Goal: Navigation & Orientation: Find specific page/section

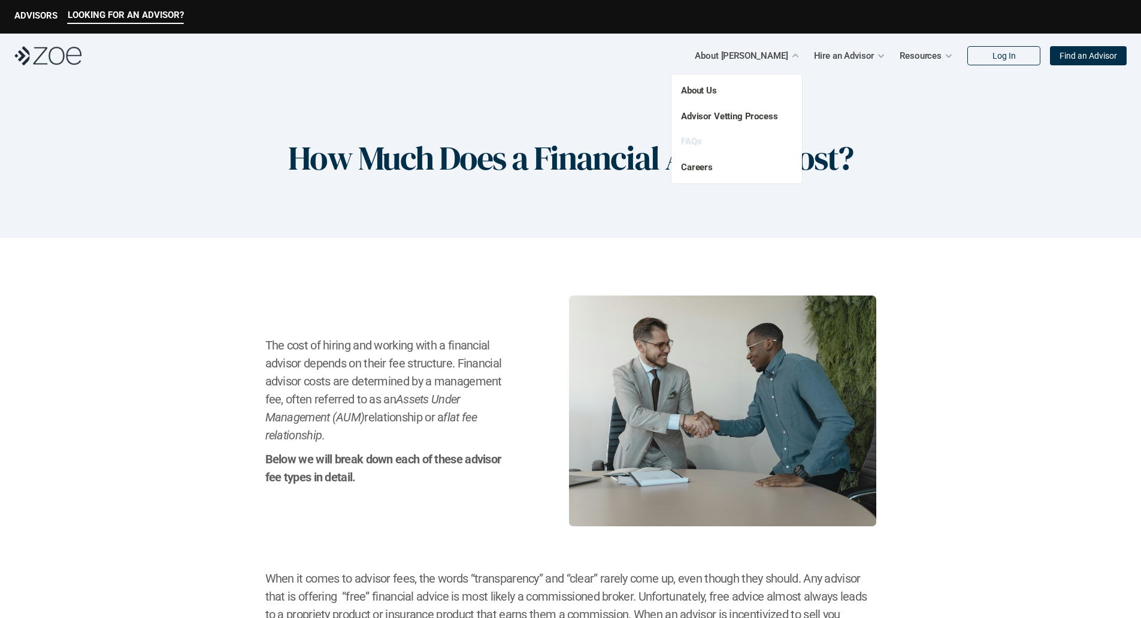
click at [690, 138] on link "FAQs" at bounding box center [691, 141] width 20 height 11
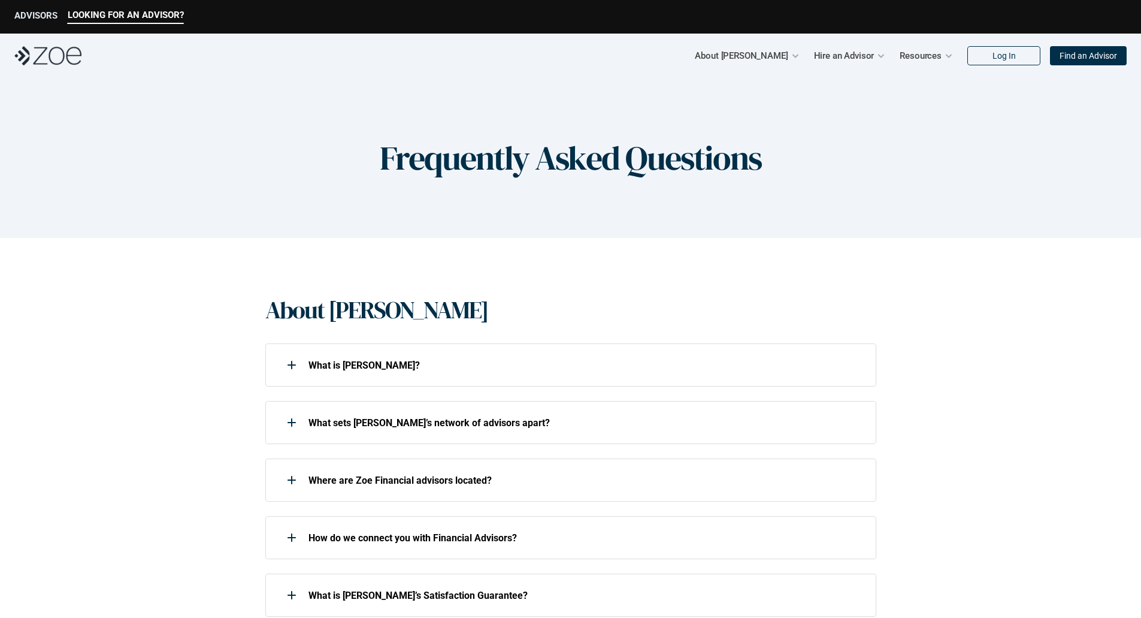
click at [19, 14] on p "ADVISORS" at bounding box center [35, 15] width 43 height 11
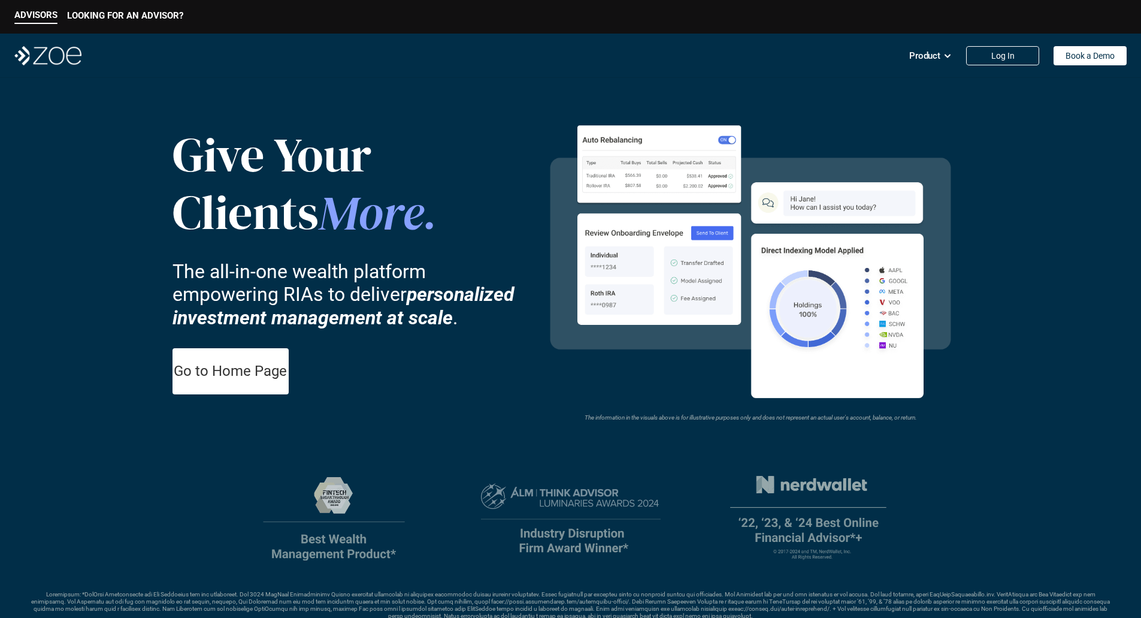
click at [1074, 483] on header "Give Your Clients More . The all-in-one wealth platform empowering RIAs to deli…" at bounding box center [570, 384] width 1141 height 613
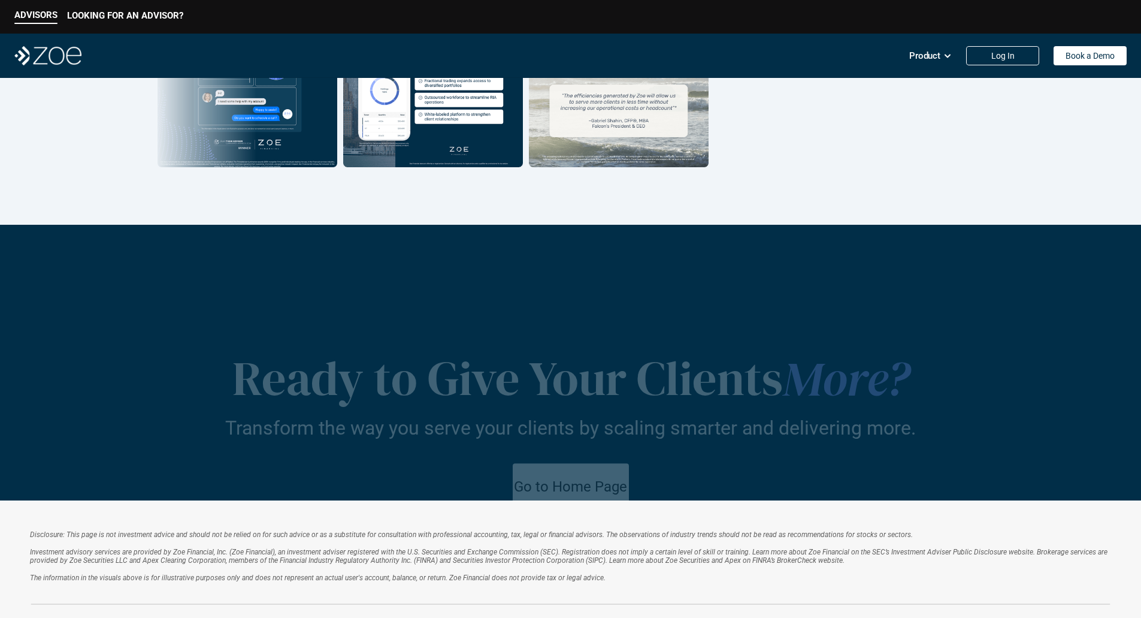
scroll to position [2157, 0]
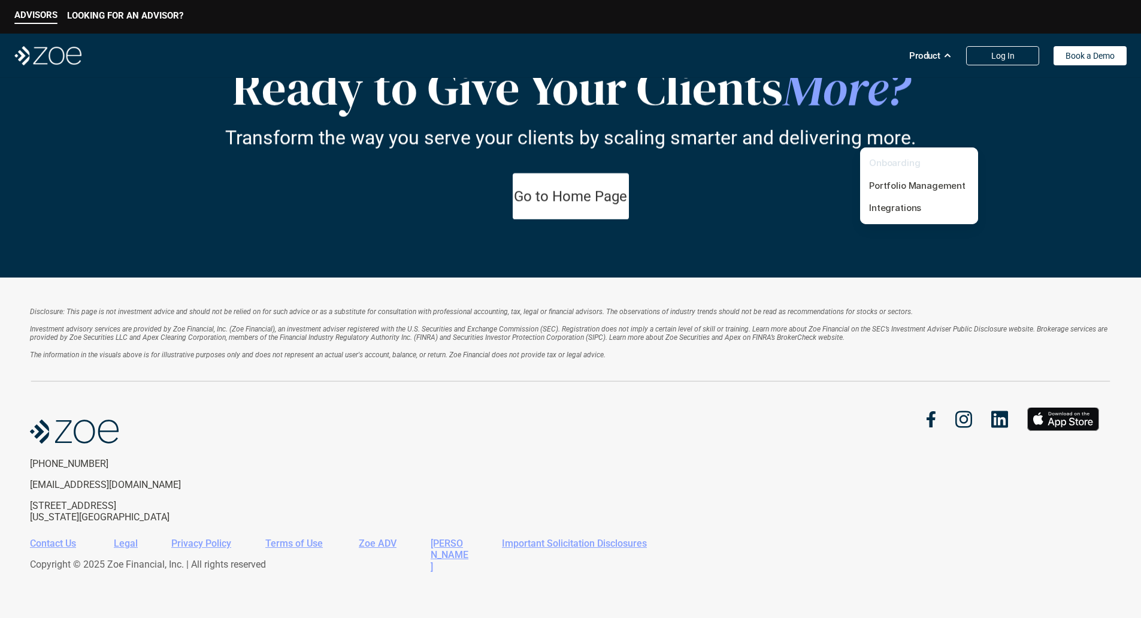
click at [915, 157] on link "Onboarding" at bounding box center [895, 162] width 52 height 11
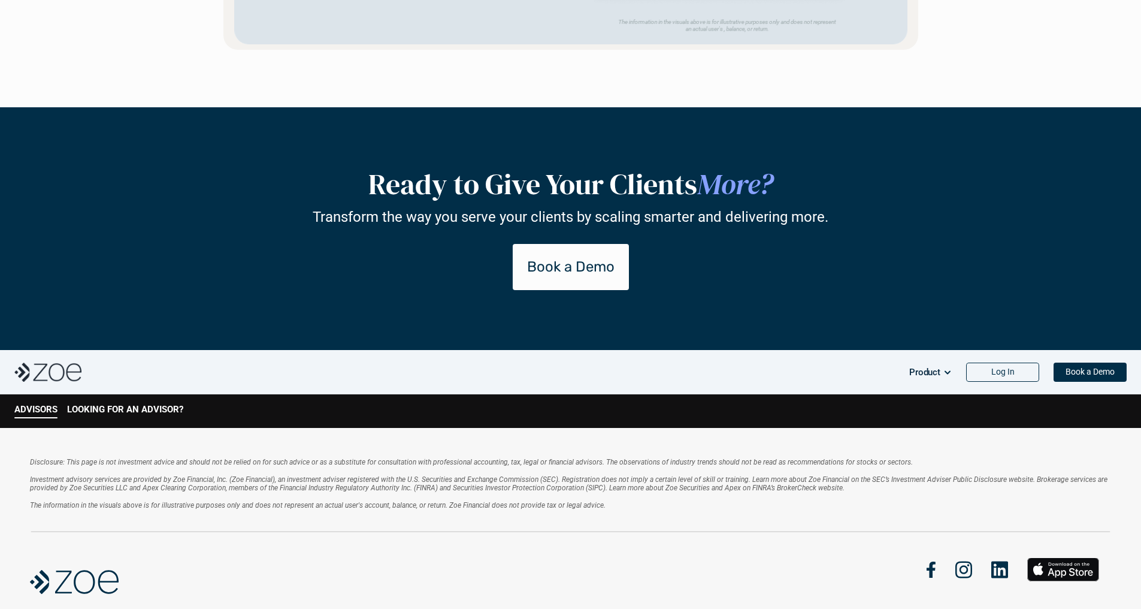
scroll to position [2576, 0]
